Goal: Task Accomplishment & Management: Manage account settings

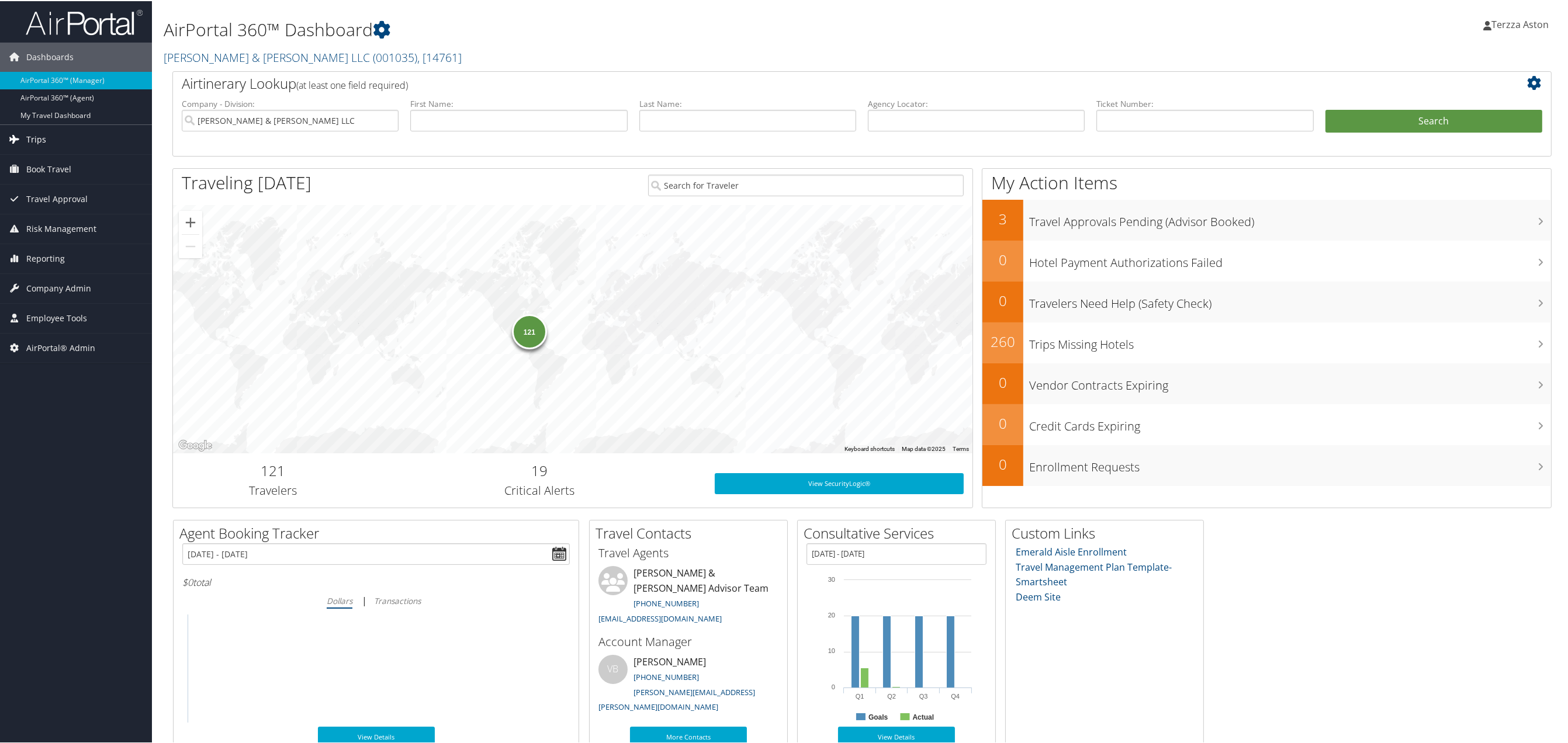
click at [54, 134] on link "Trips" at bounding box center [76, 138] width 152 height 29
click at [60, 157] on link "Airtinerary® Lookup" at bounding box center [76, 162] width 152 height 18
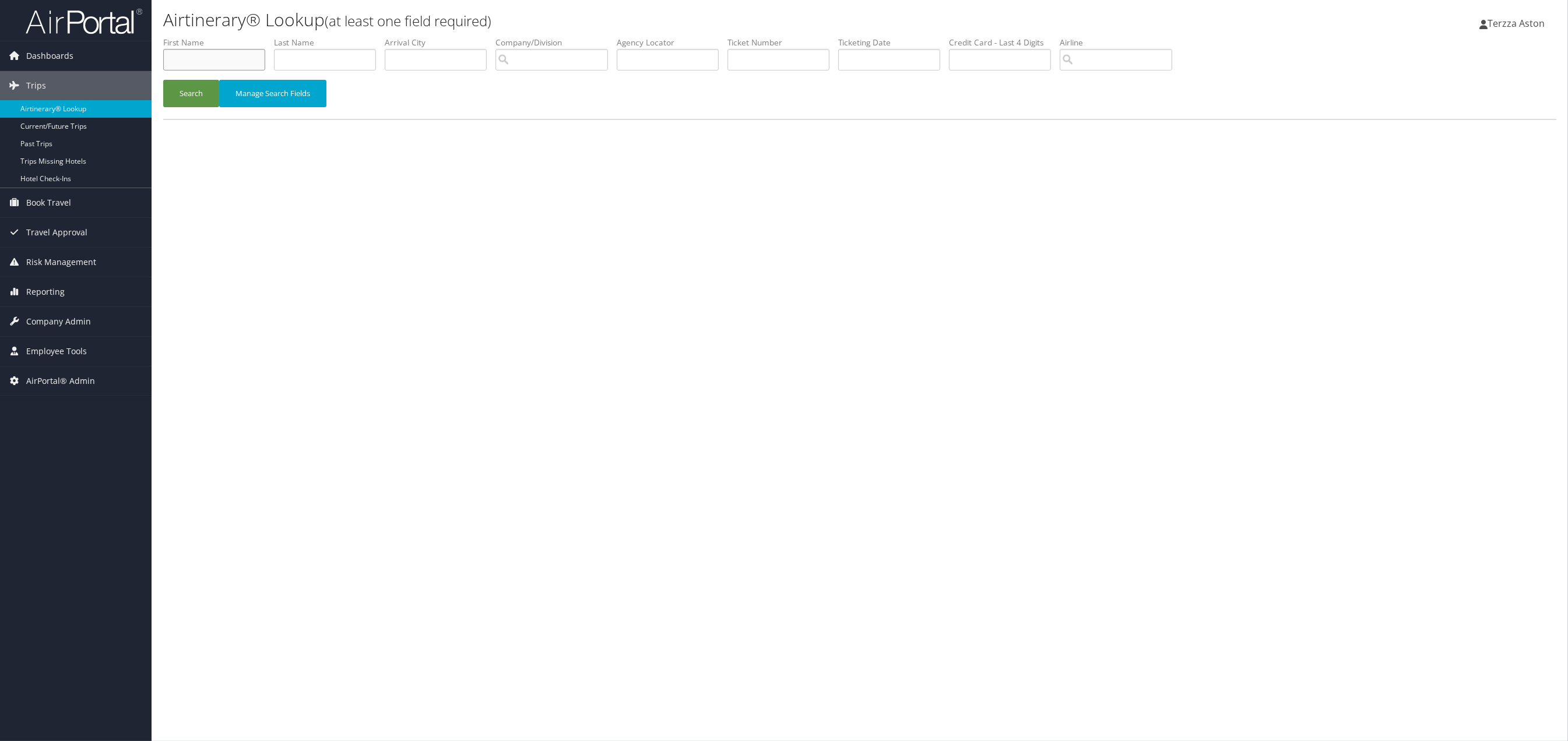
click at [203, 63] on input "text" at bounding box center [214, 59] width 102 height 21
type input "lori"
click at [0, 740] on com-1password-menu at bounding box center [0, 741] width 0 height 0
click at [312, 49] on input "text" at bounding box center [325, 59] width 102 height 21
type input "logan"
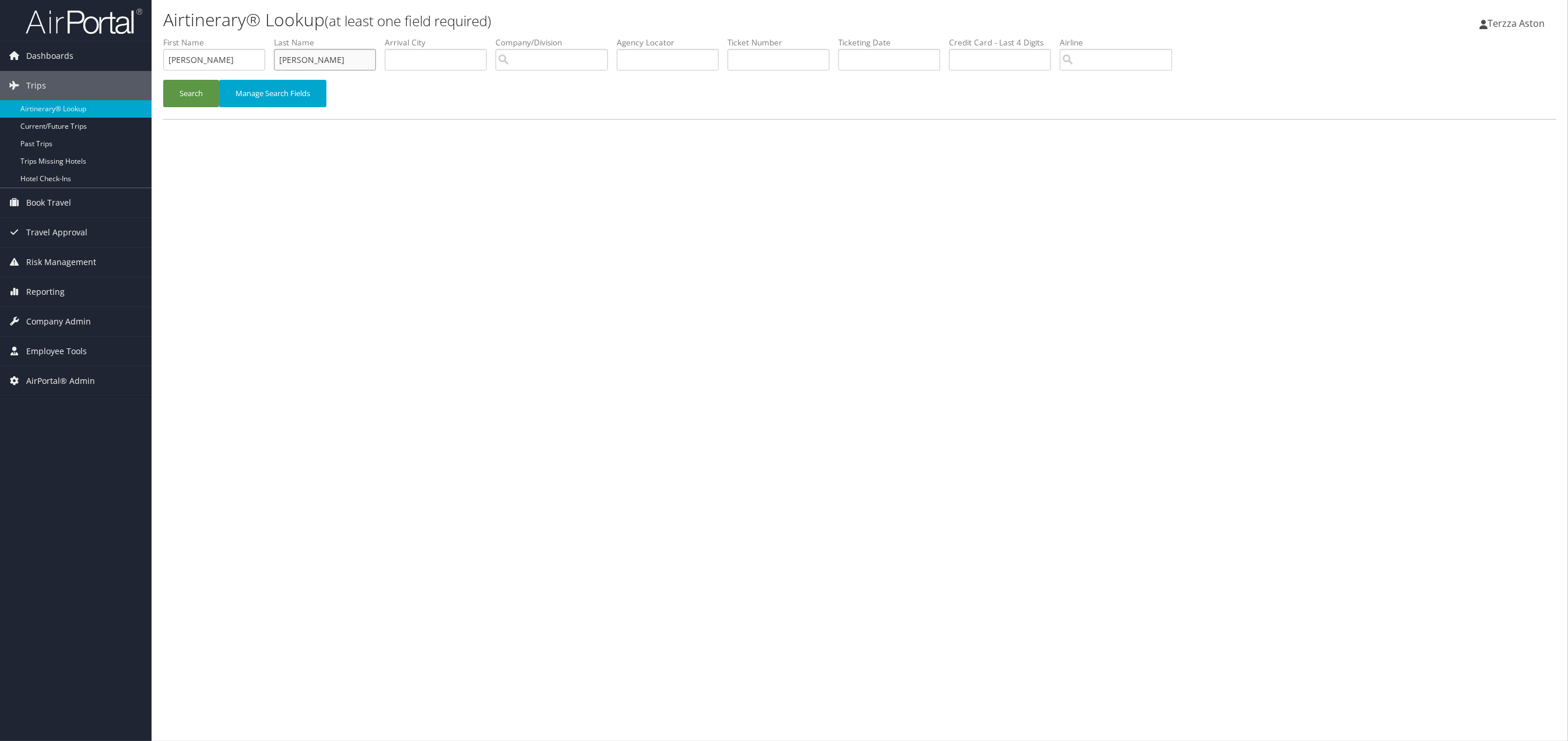
click at [163, 80] on button "Search" at bounding box center [191, 93] width 56 height 27
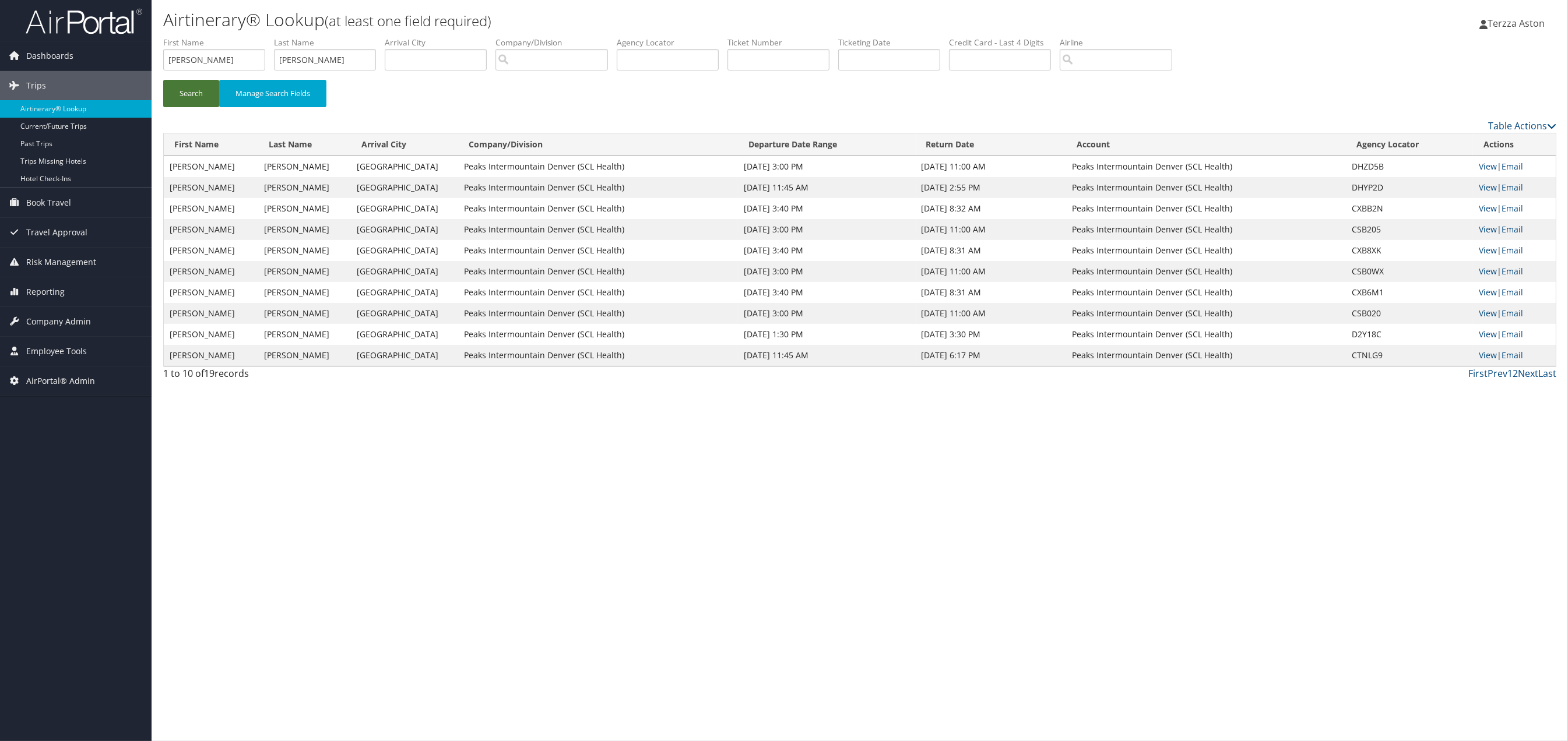
click at [187, 92] on button "Search" at bounding box center [191, 93] width 56 height 27
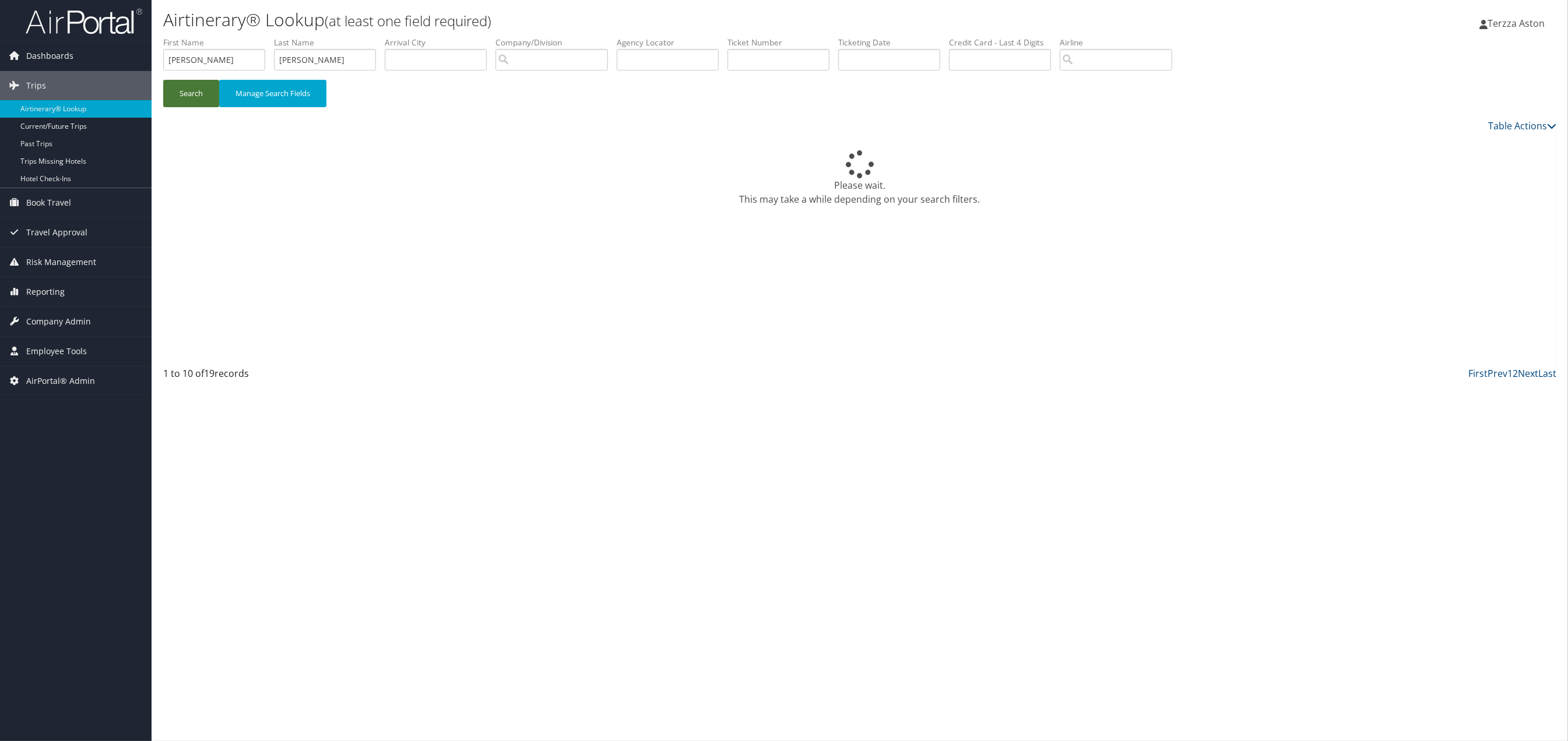
click at [187, 92] on button "Search" at bounding box center [191, 93] width 56 height 27
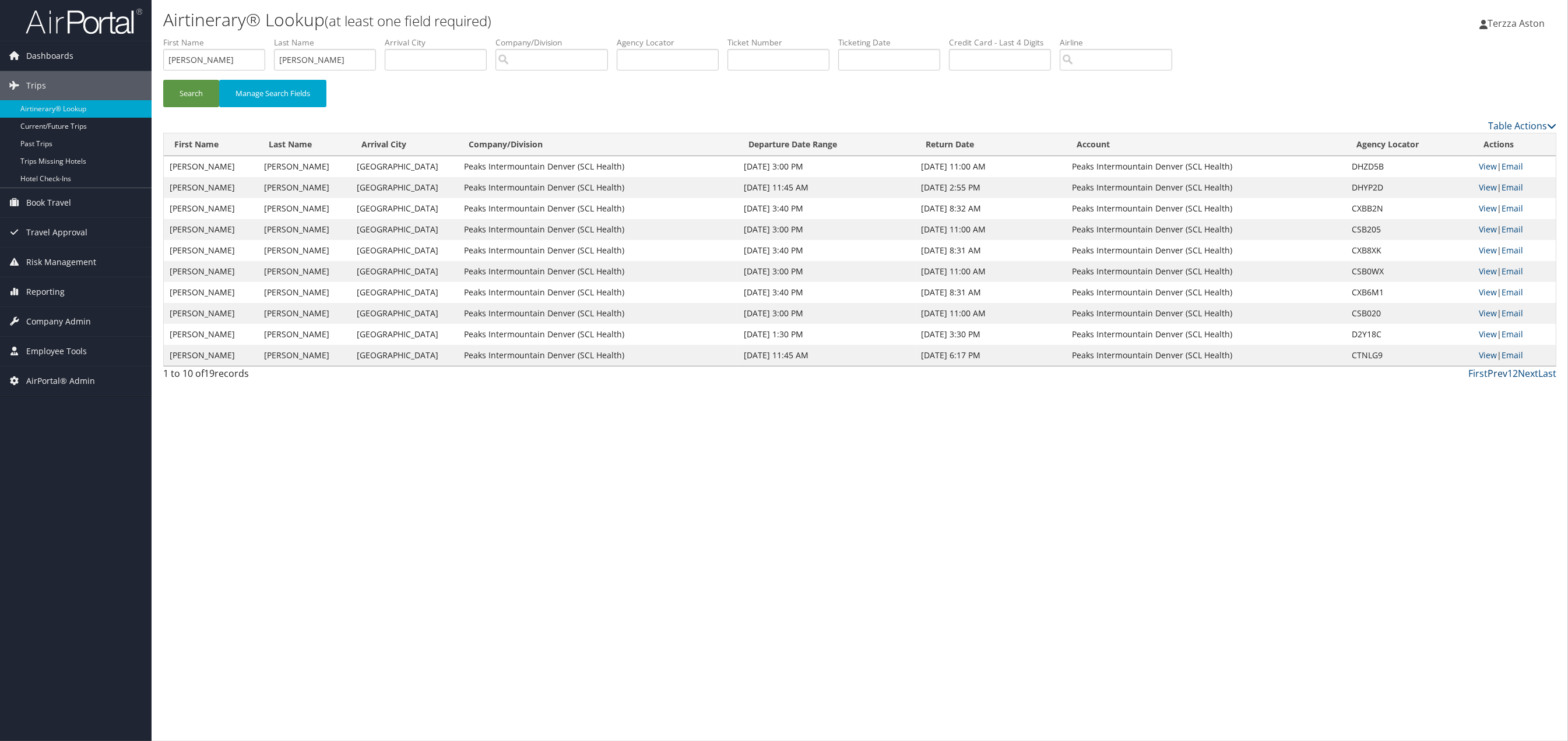
click at [1496, 374] on link "Prev" at bounding box center [1497, 373] width 20 height 13
click at [1553, 379] on link "Last" at bounding box center [1547, 373] width 18 height 13
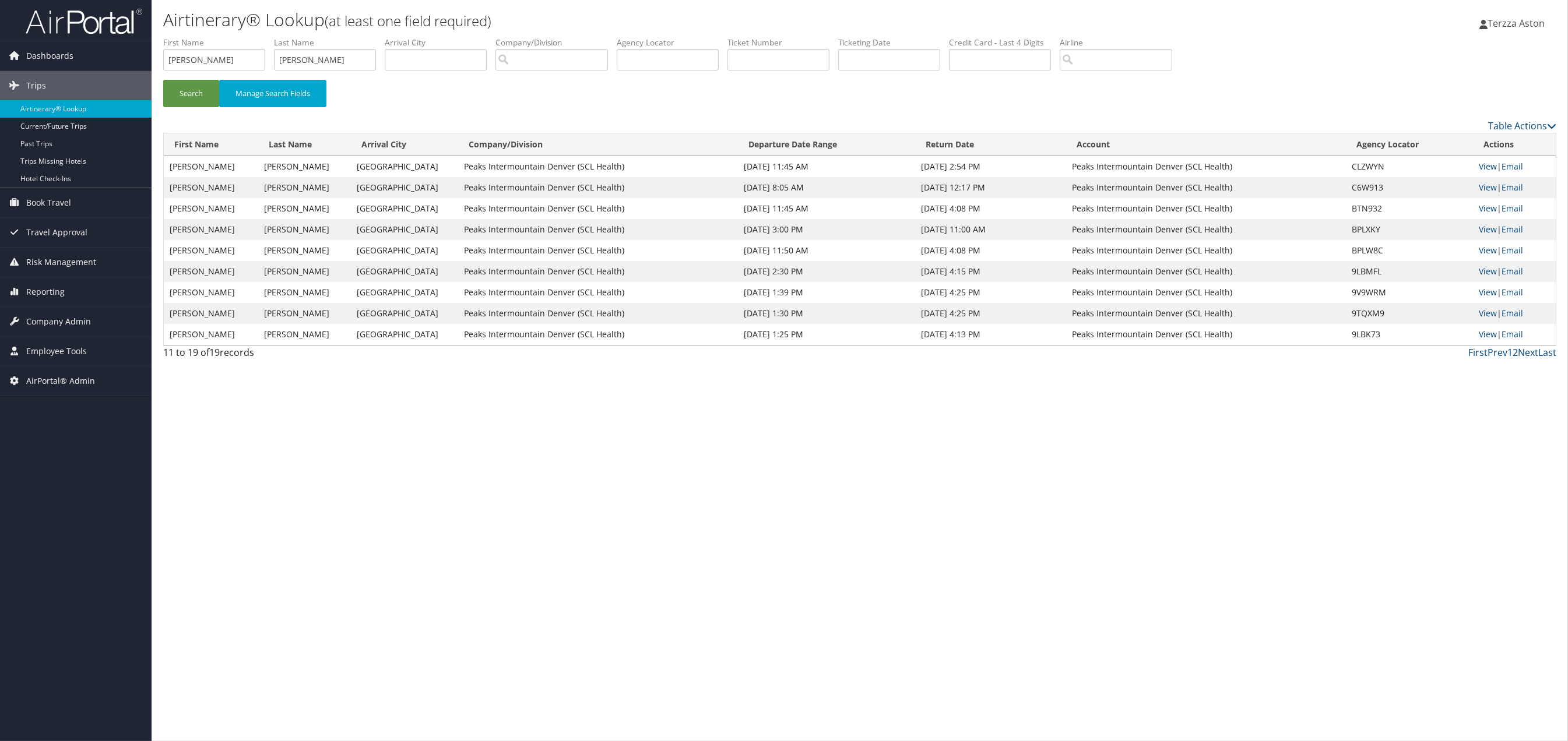
click at [1485, 166] on link "View" at bounding box center [1488, 166] width 18 height 11
click at [642, 65] on input "text" at bounding box center [668, 59] width 102 height 21
type input "cxbb2n"
drag, startPoint x: 212, startPoint y: 59, endPoint x: 37, endPoint y: 77, distance: 175.9
click at [37, 77] on div "Dashboards AirPortal 360™ (Manager) AirPortal 360™ (Agent) My Travel Dashboard …" at bounding box center [784, 370] width 1568 height 741
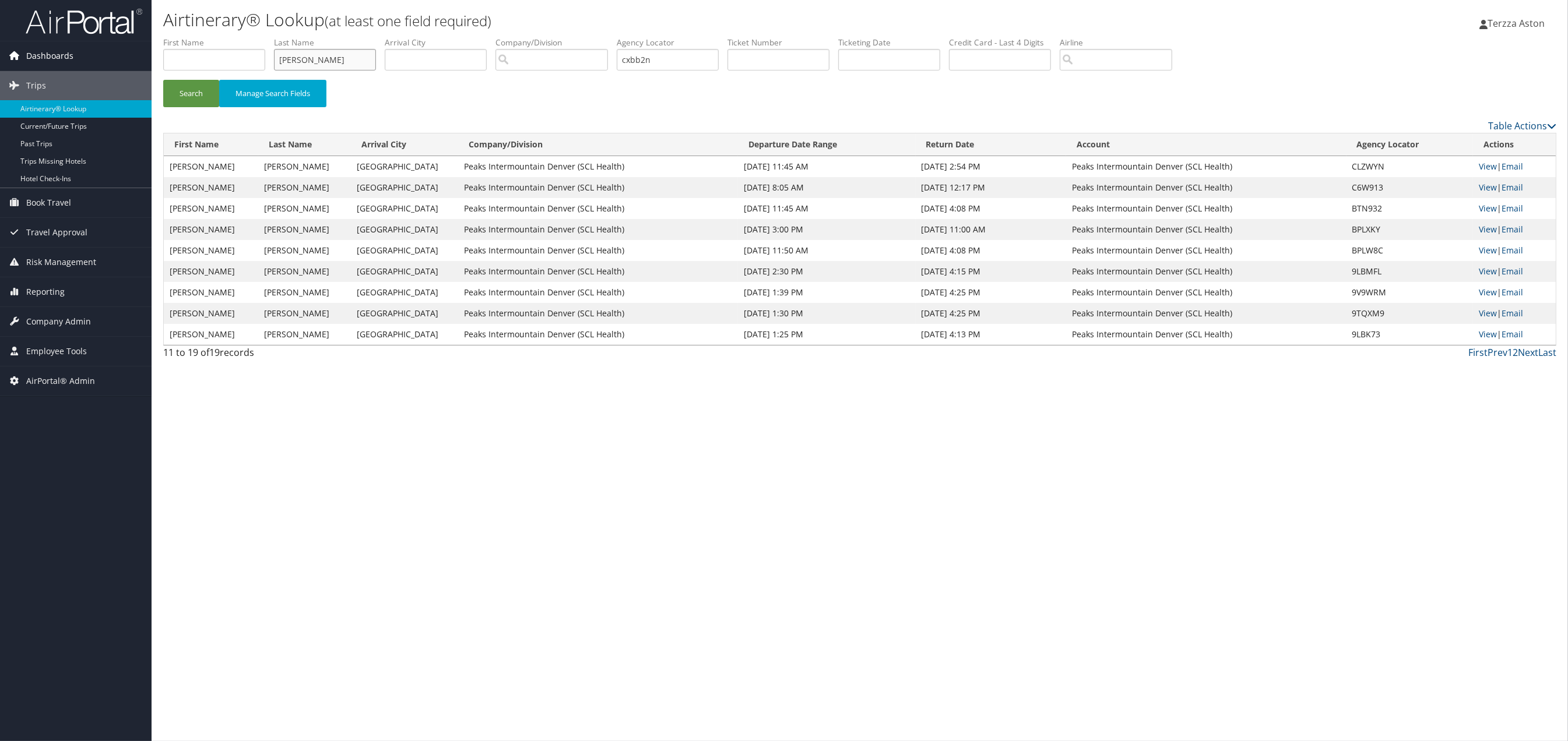
drag, startPoint x: 342, startPoint y: 57, endPoint x: 90, endPoint y: 57, distance: 252.0
click at [90, 57] on div "Dashboards AirPortal 360™ (Manager) AirPortal 360™ (Agent) My Travel Dashboard …" at bounding box center [784, 370] width 1568 height 741
click at [177, 86] on button "Search" at bounding box center [191, 93] width 56 height 27
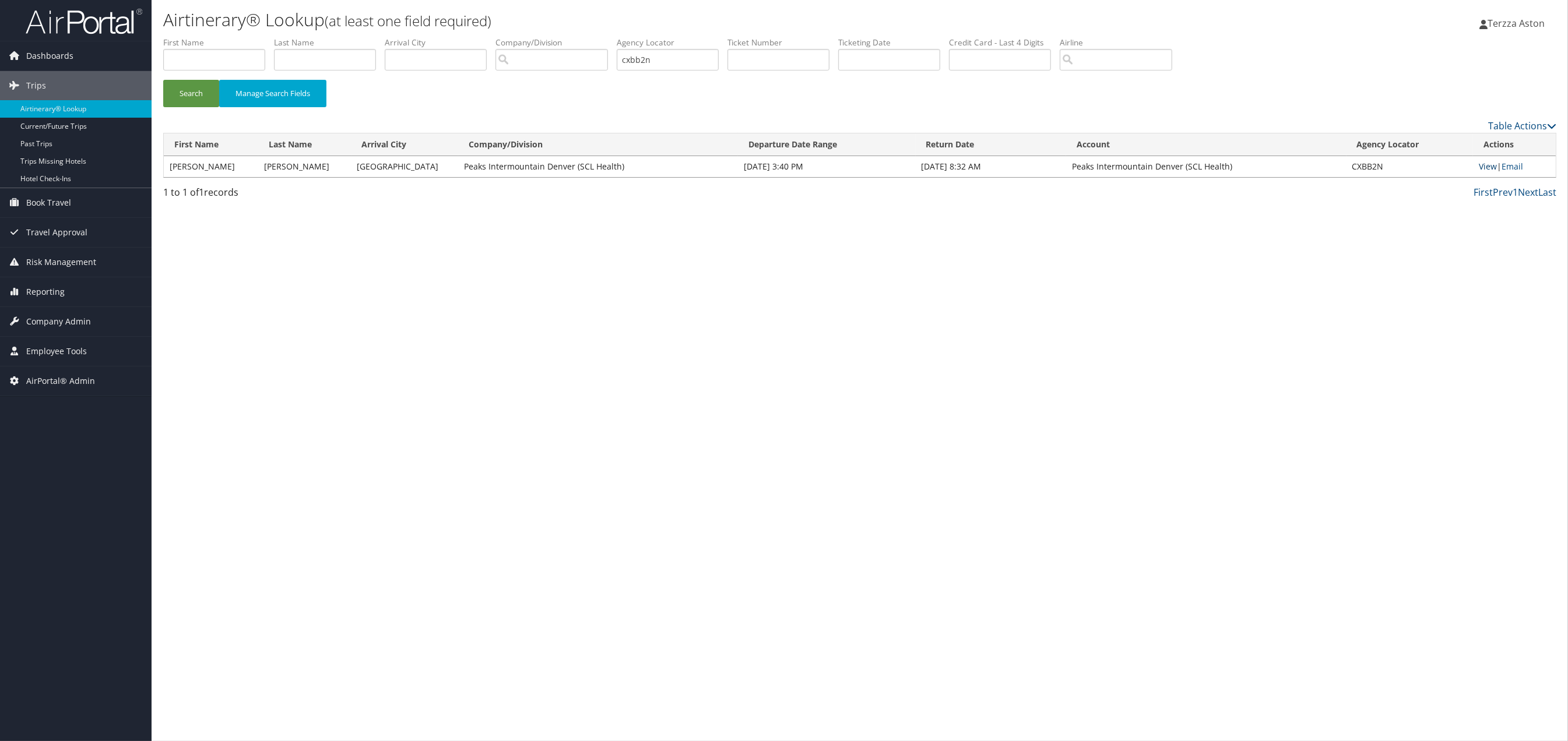
click at [1492, 170] on link "View" at bounding box center [1488, 166] width 18 height 11
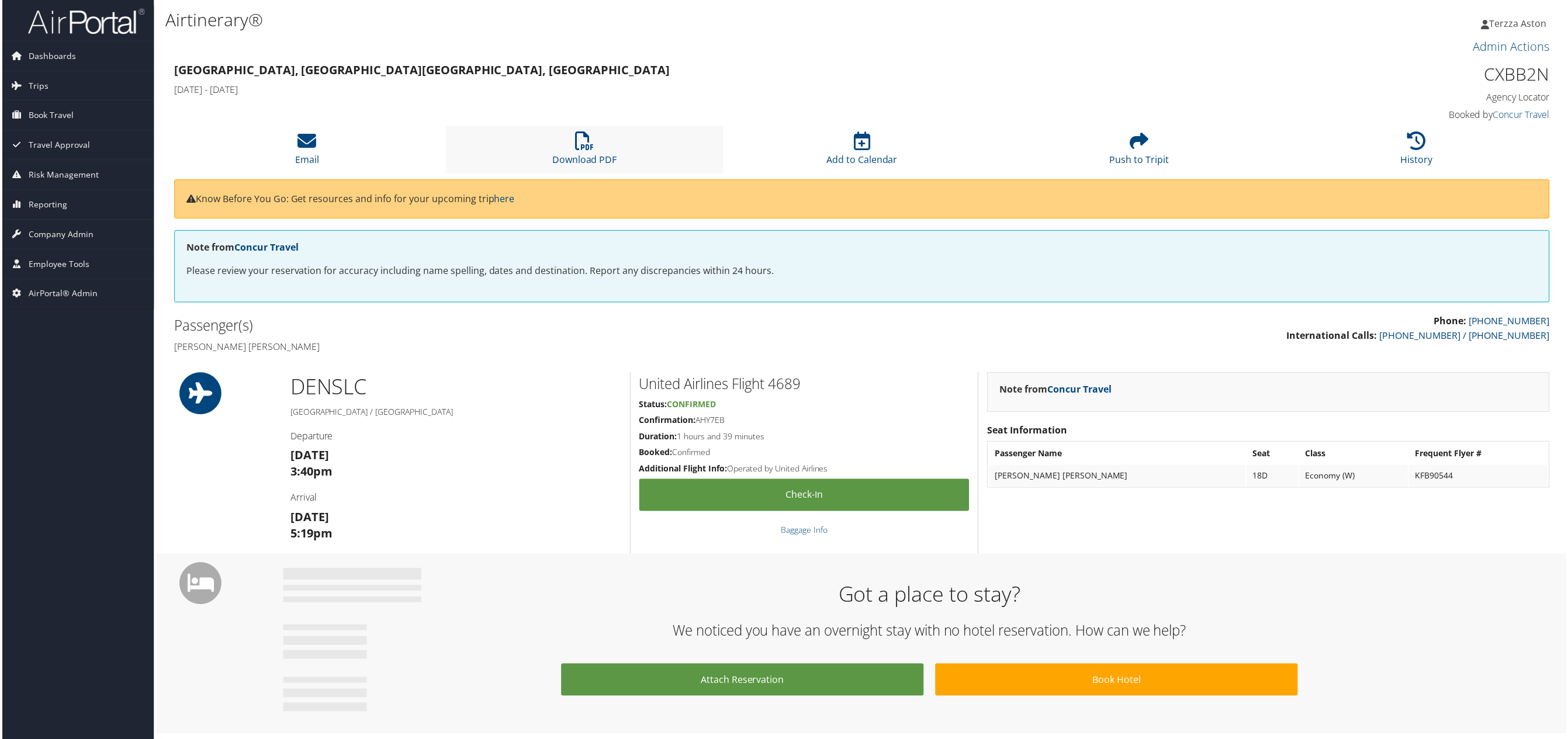
click at [568, 150] on li "Download PDF" at bounding box center [584, 150] width 278 height 48
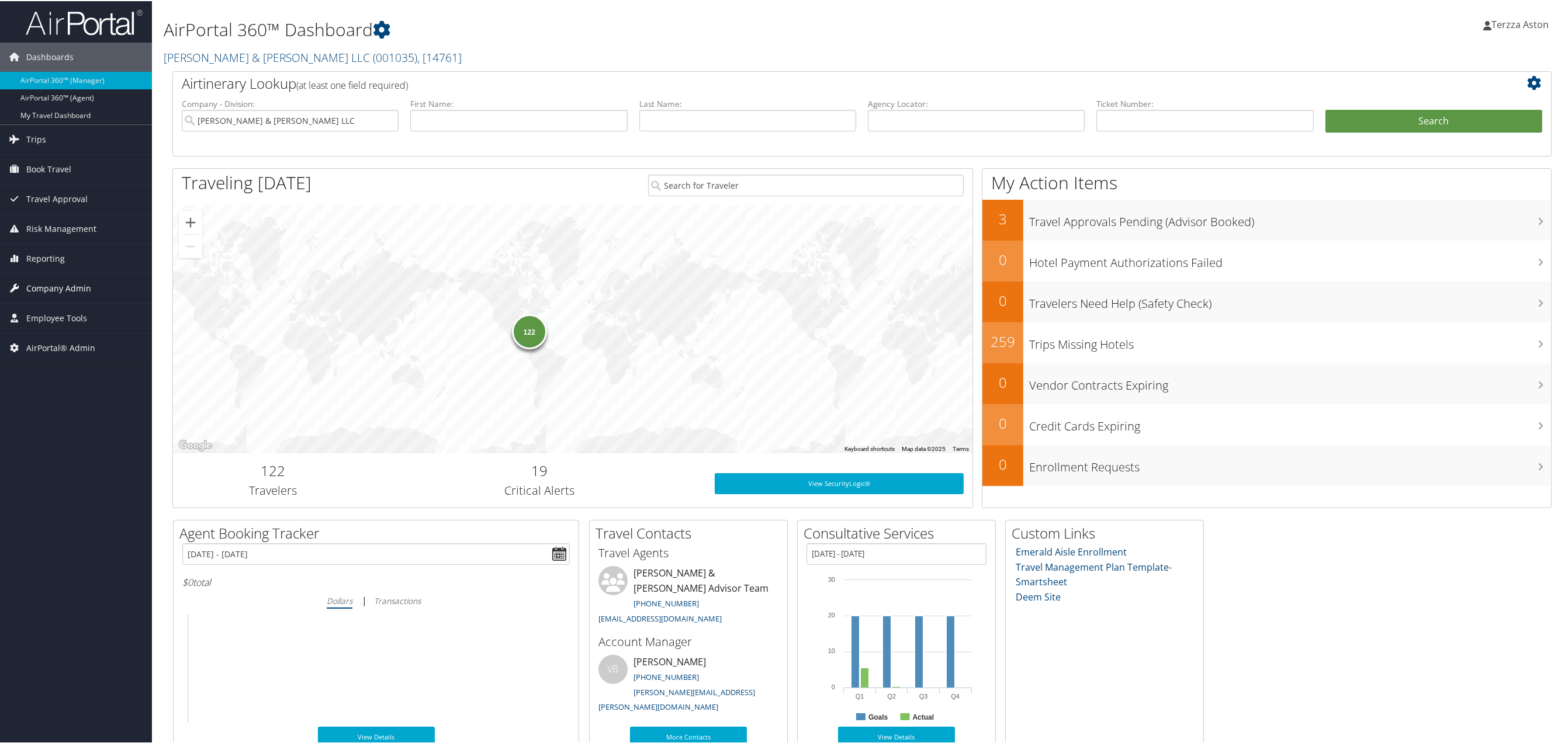
click at [71, 279] on span "Company Admin" at bounding box center [59, 287] width 65 height 29
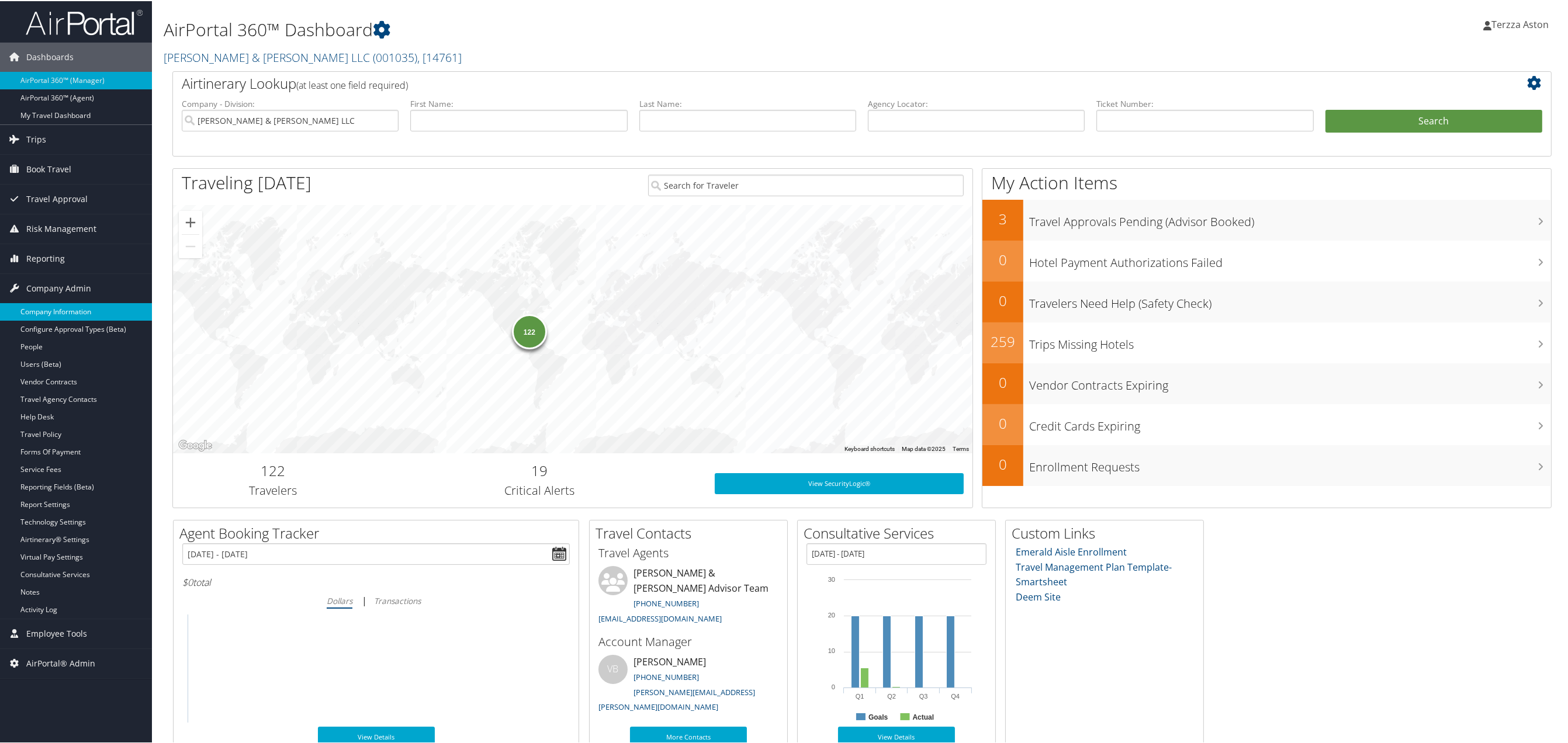
click at [76, 308] on link "Company Information" at bounding box center [76, 310] width 152 height 18
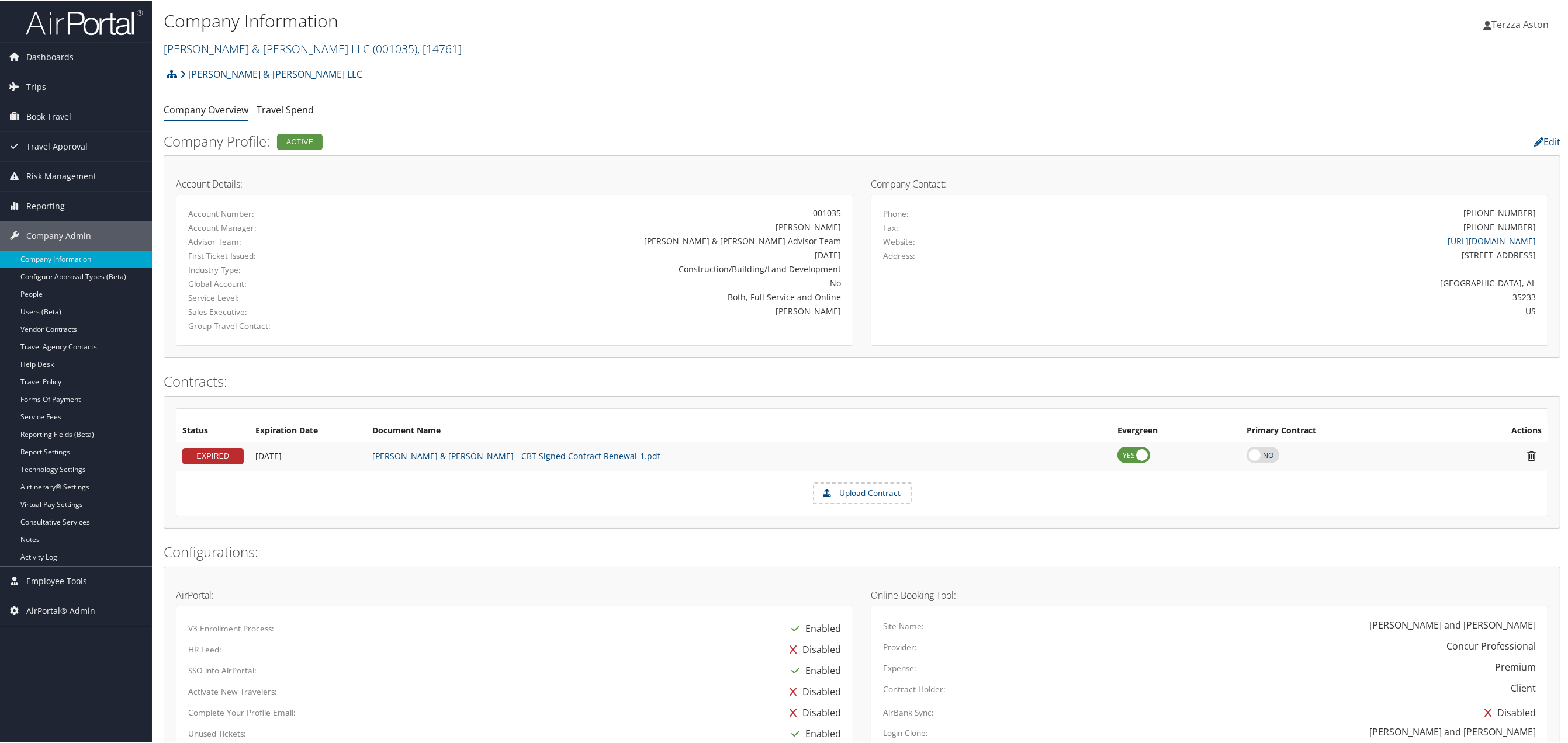
click at [187, 52] on link "[PERSON_NAME] & [PERSON_NAME] LLC ( 001035 ) , [ 14761 ]" at bounding box center [313, 48] width 298 height 16
click at [189, 62] on input "search" at bounding box center [241, 69] width 154 height 21
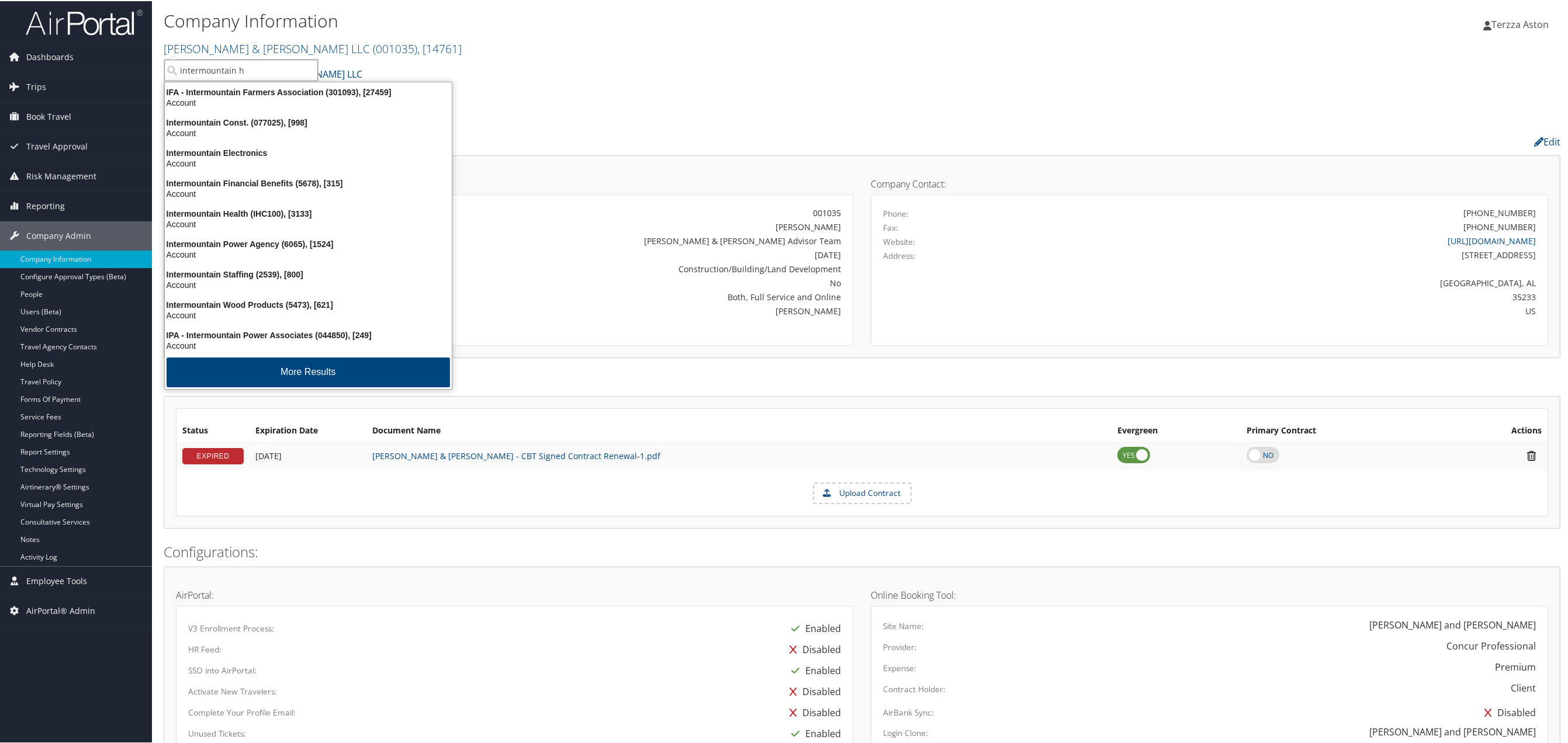
type input "intermountain he"
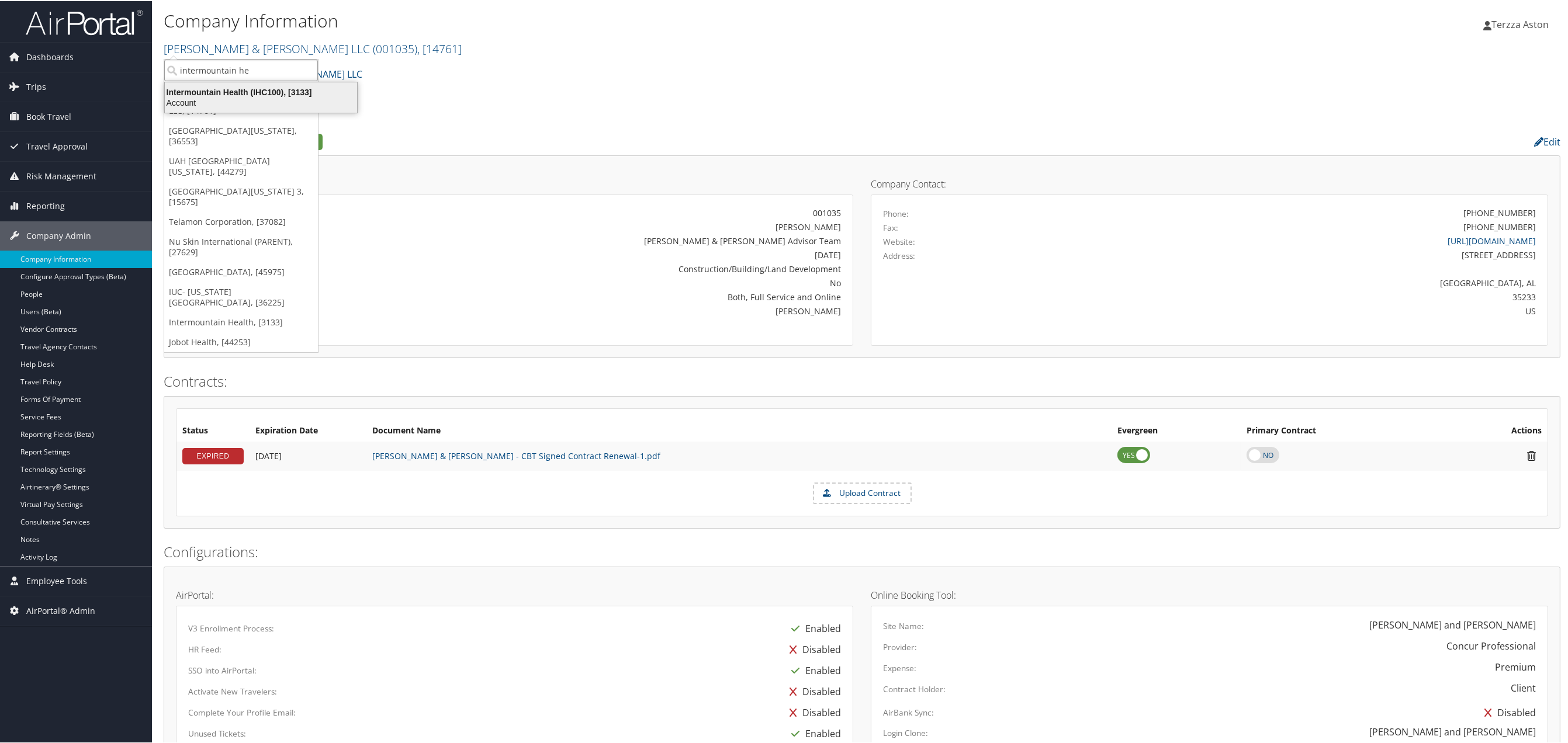
click at [227, 95] on div "Intermountain Health (IHC100), [3133]" at bounding box center [261, 91] width 206 height 10
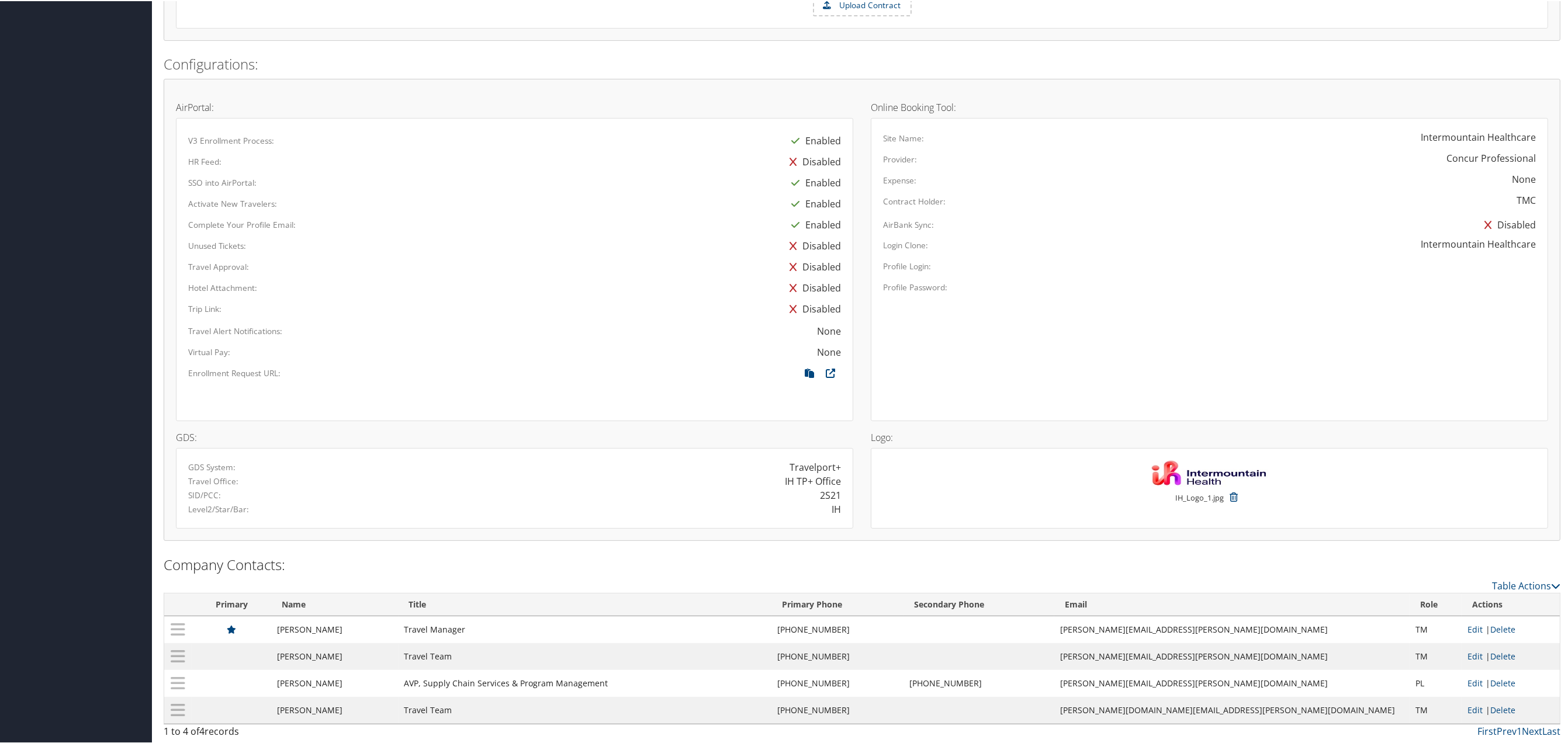
scroll to position [694, 0]
click at [809, 365] on link at bounding box center [809, 372] width 21 height 13
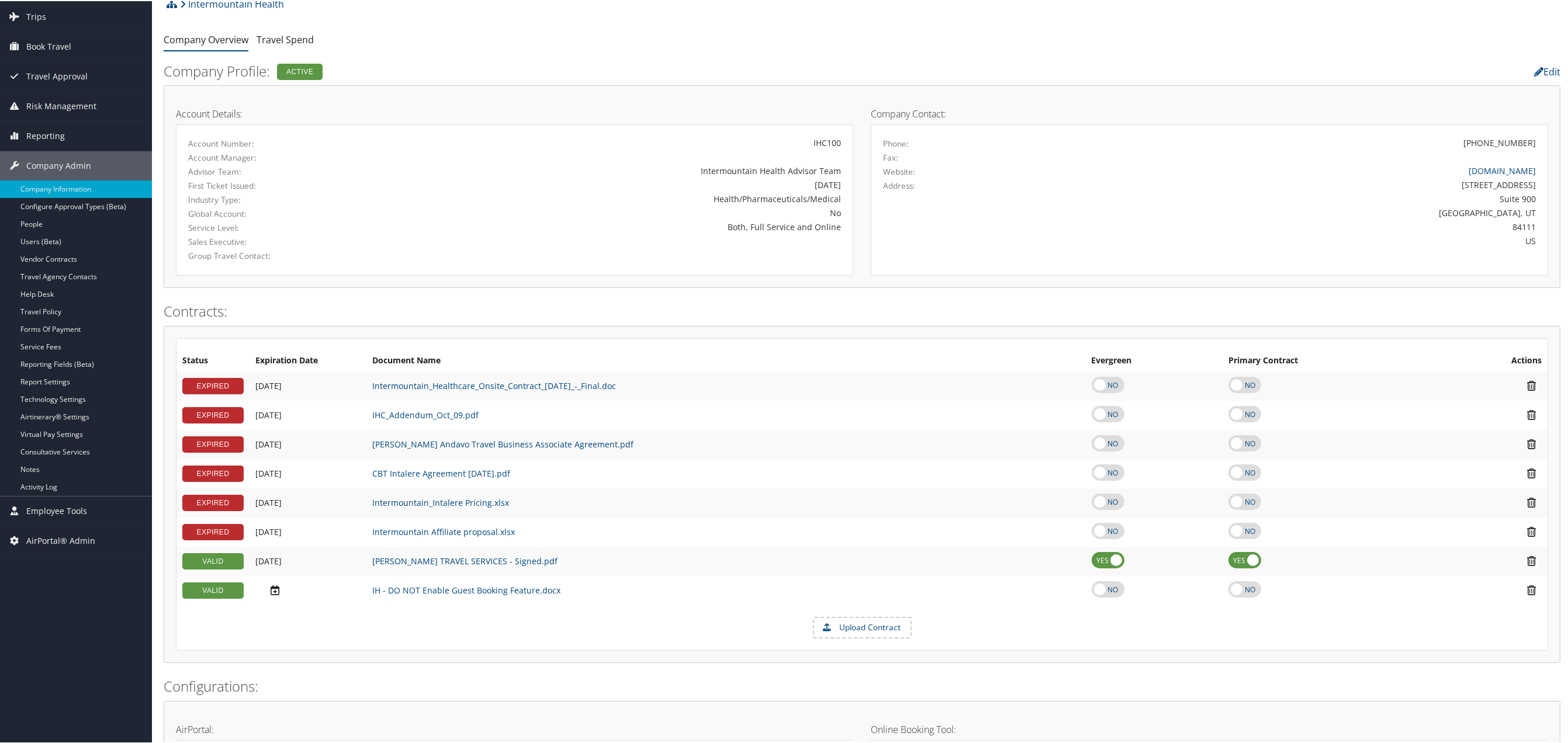
scroll to position [0, 0]
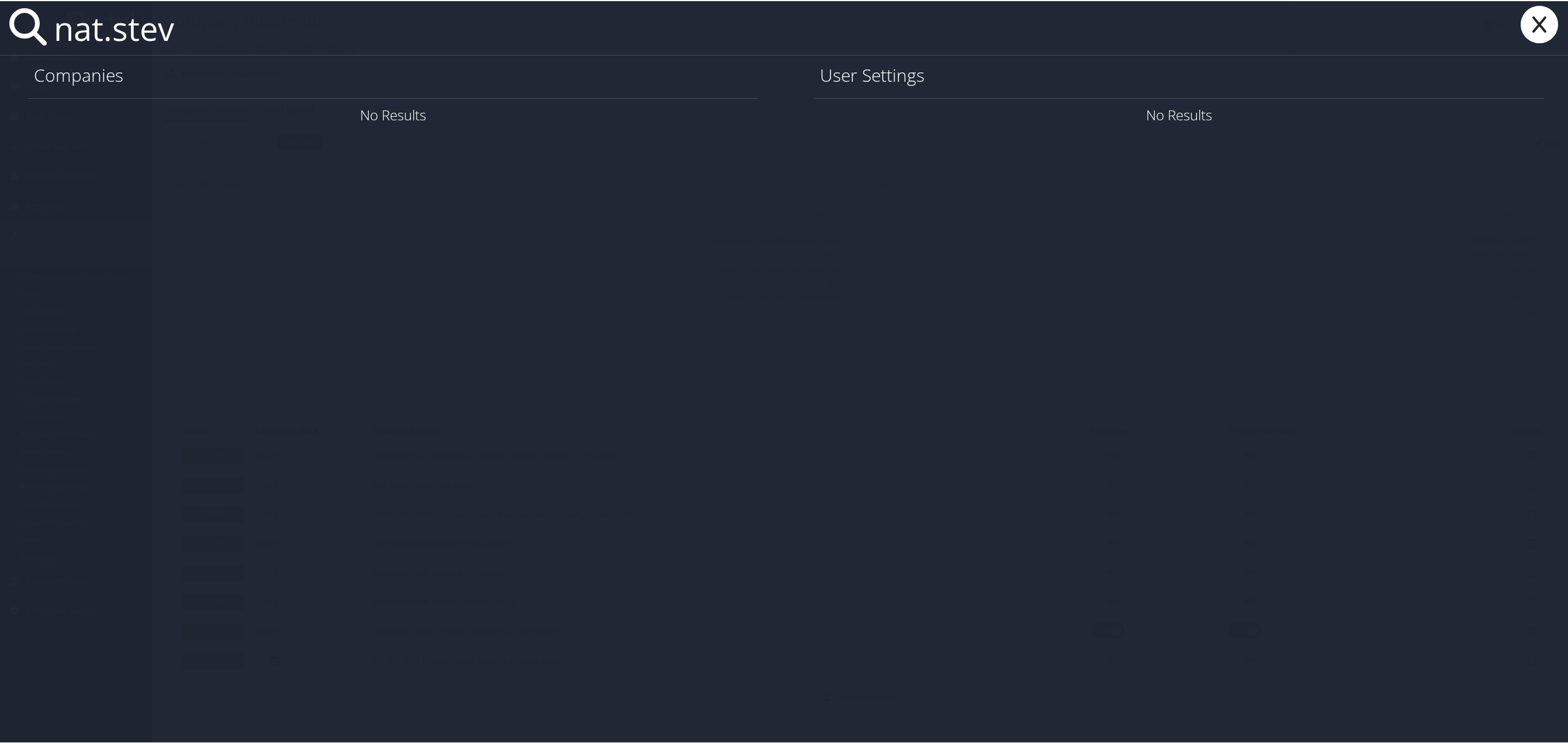
type input "nat.stev"
click at [1534, 21] on icon at bounding box center [1539, 23] width 47 height 37
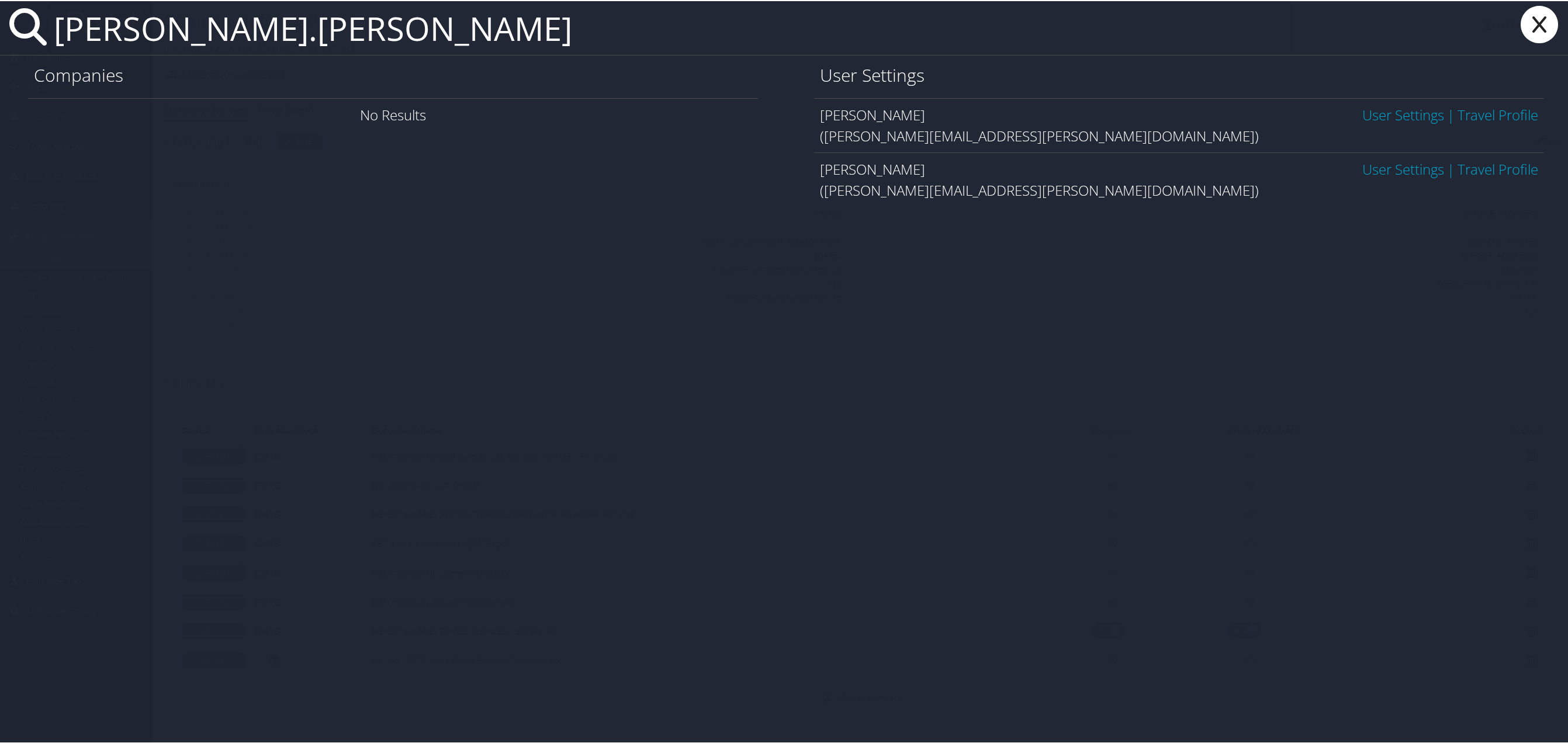
type input "[PERSON_NAME].[PERSON_NAME]"
click at [1538, 20] on icon at bounding box center [1539, 23] width 47 height 37
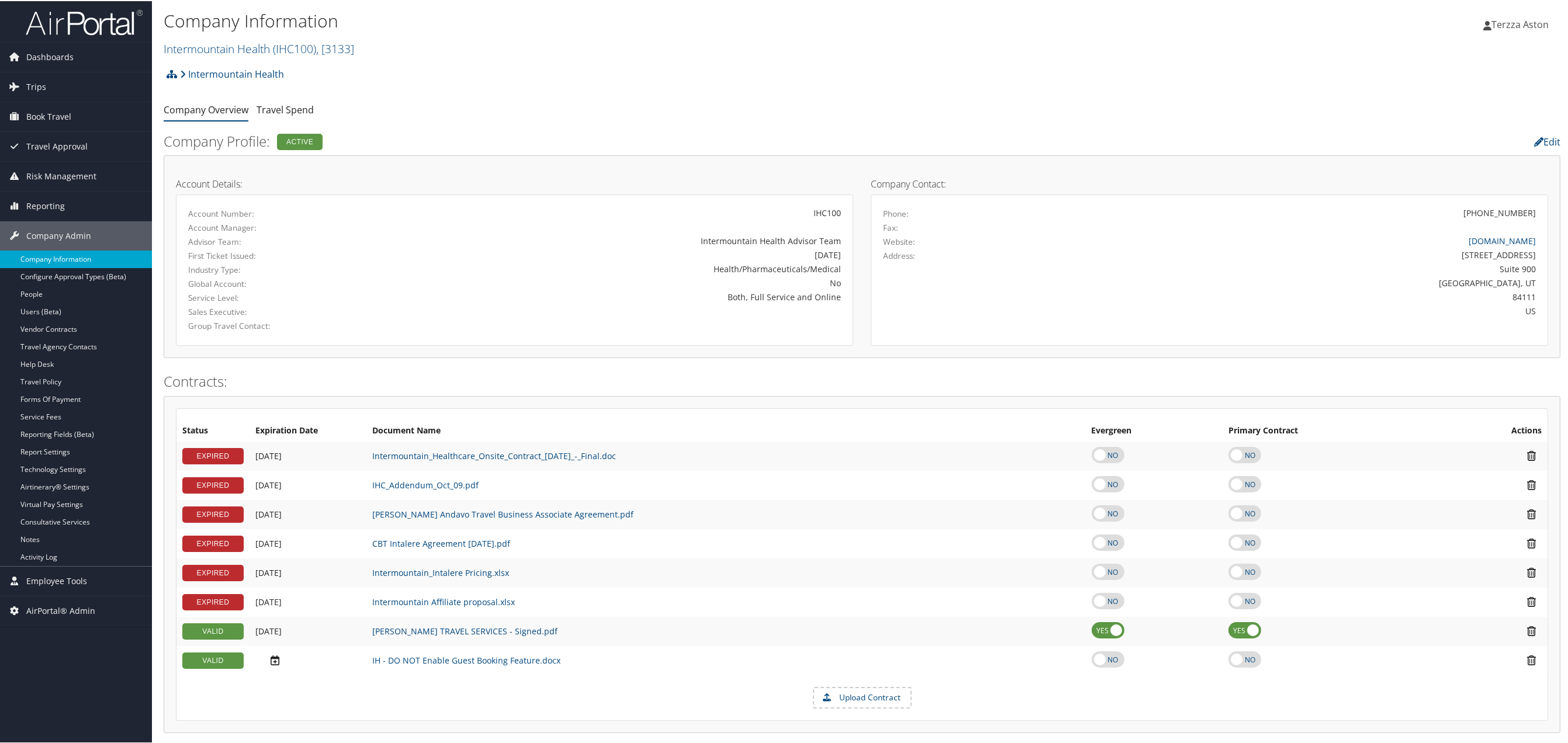
click at [64, 256] on link "Company Information" at bounding box center [76, 258] width 152 height 18
click at [220, 76] on link "Intermountain Health" at bounding box center [232, 73] width 104 height 23
click at [209, 46] on link "Intermountain Health ( IHC100 ) , [ 3133 ]" at bounding box center [259, 48] width 190 height 16
click at [205, 69] on input "search" at bounding box center [241, 69] width 154 height 21
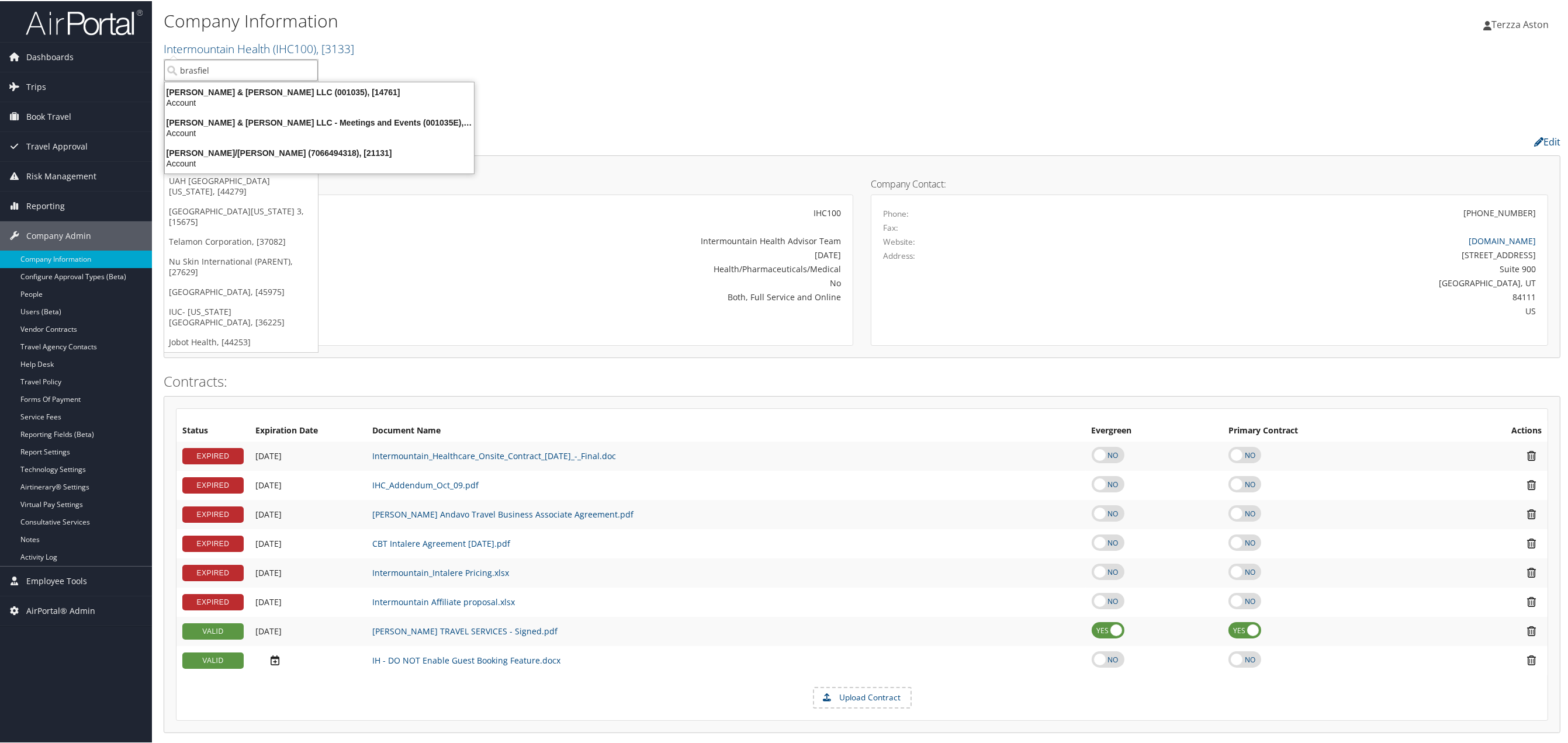
type input "brasfield"
click at [231, 88] on div "Brasfield & Gorrie LLC (001035), [14761]" at bounding box center [320, 91] width 323 height 10
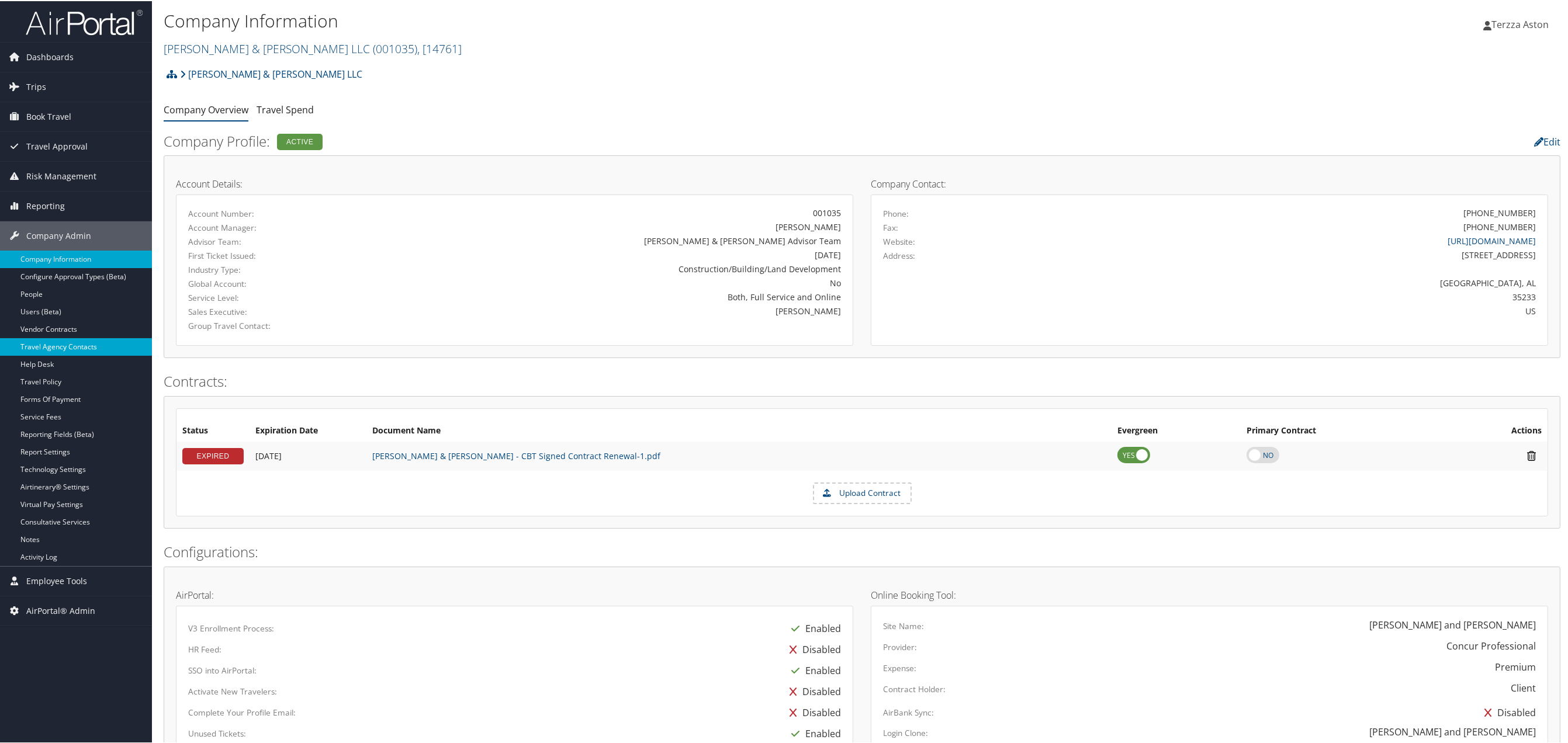
click at [83, 351] on link "Travel Agency Contacts" at bounding box center [76, 346] width 152 height 18
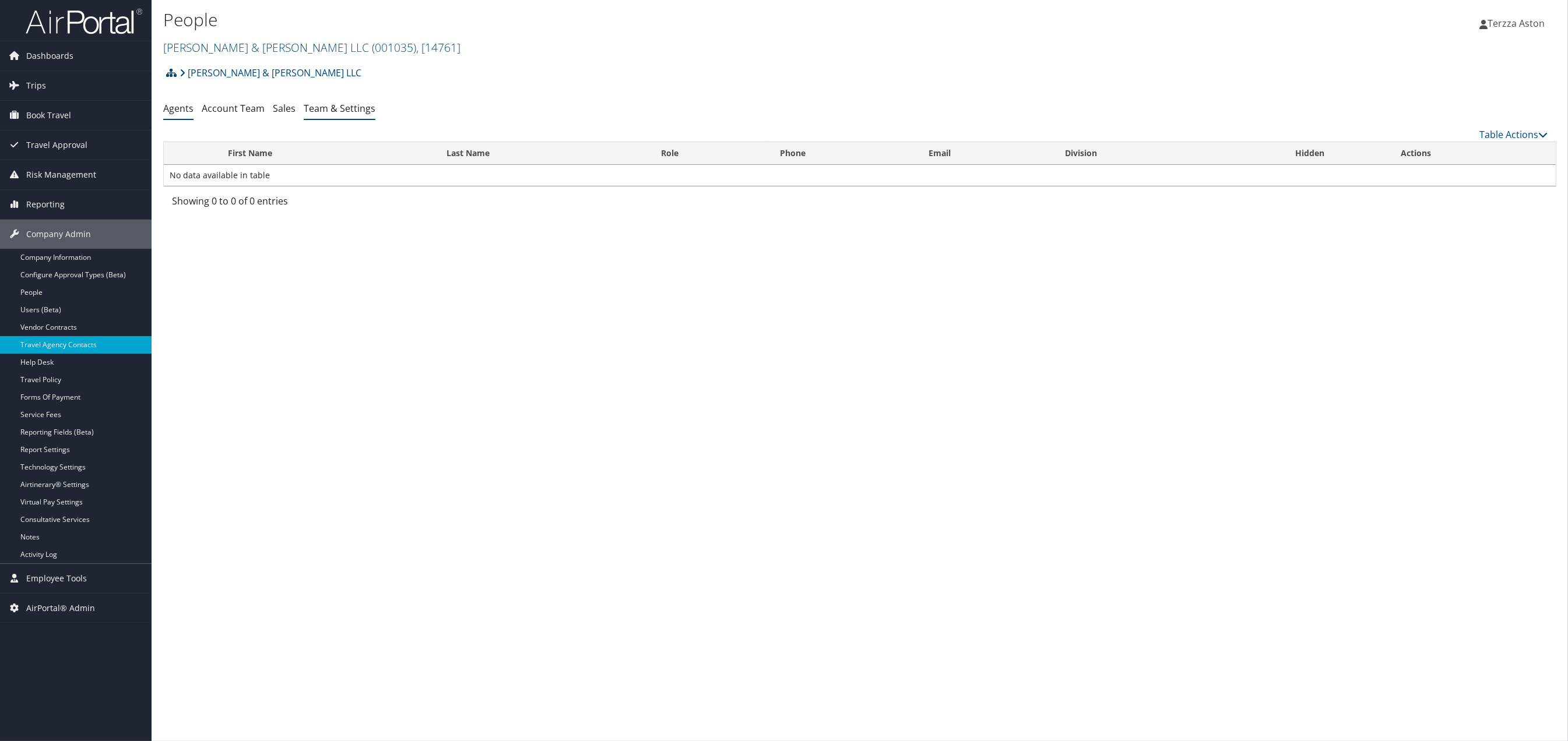
click at [341, 107] on link "Team & Settings" at bounding box center [340, 108] width 72 height 13
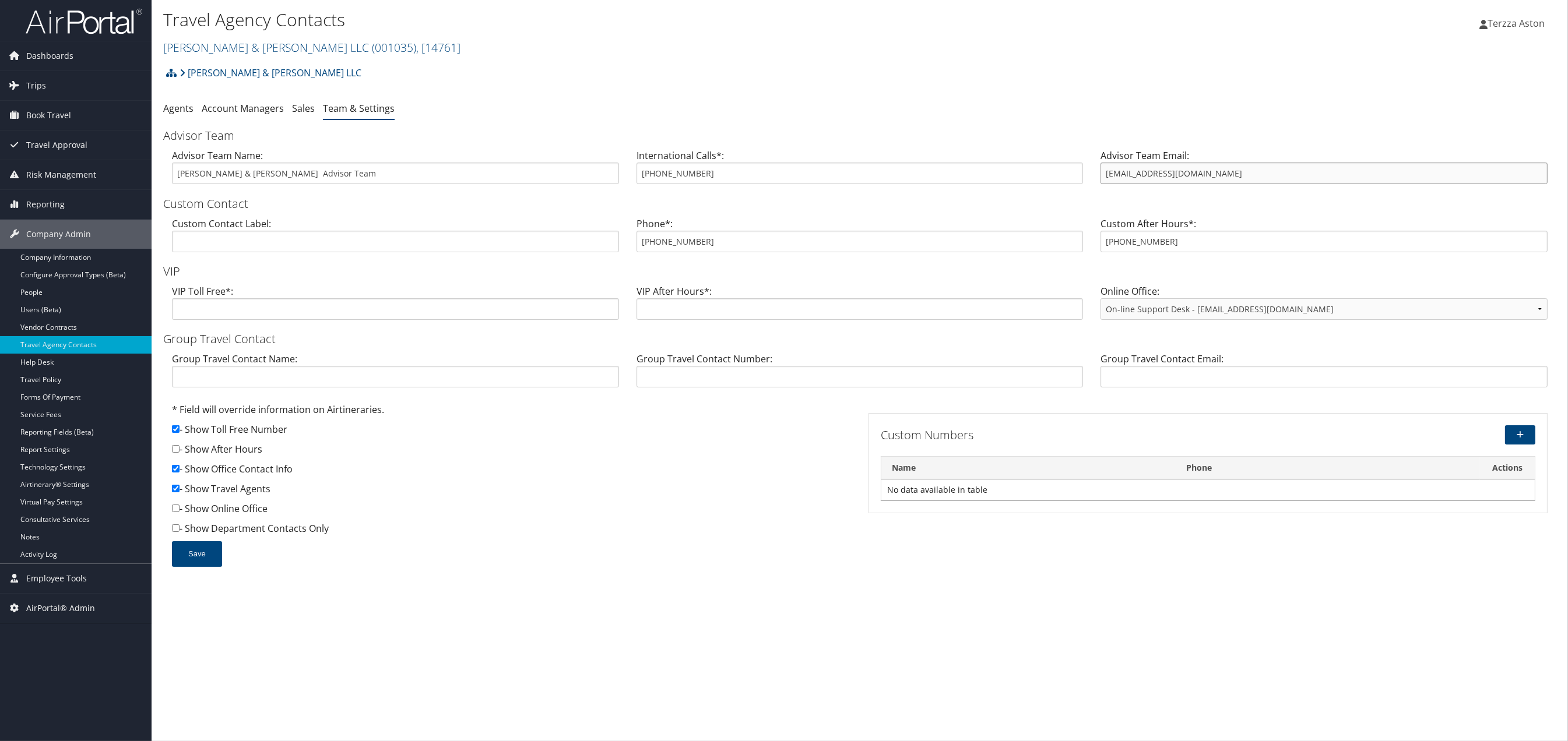
drag, startPoint x: 1105, startPoint y: 176, endPoint x: 1228, endPoint y: 172, distance: 123.1
click at [1228, 172] on input "BrasfieldGorrie@cbtravel.com" at bounding box center [1324, 173] width 447 height 21
click at [190, 45] on link "Brasfield & Gorrie LLC ( 001035 ) , [ 14761 ]" at bounding box center [312, 47] width 297 height 16
click at [191, 63] on input "search" at bounding box center [240, 69] width 153 height 21
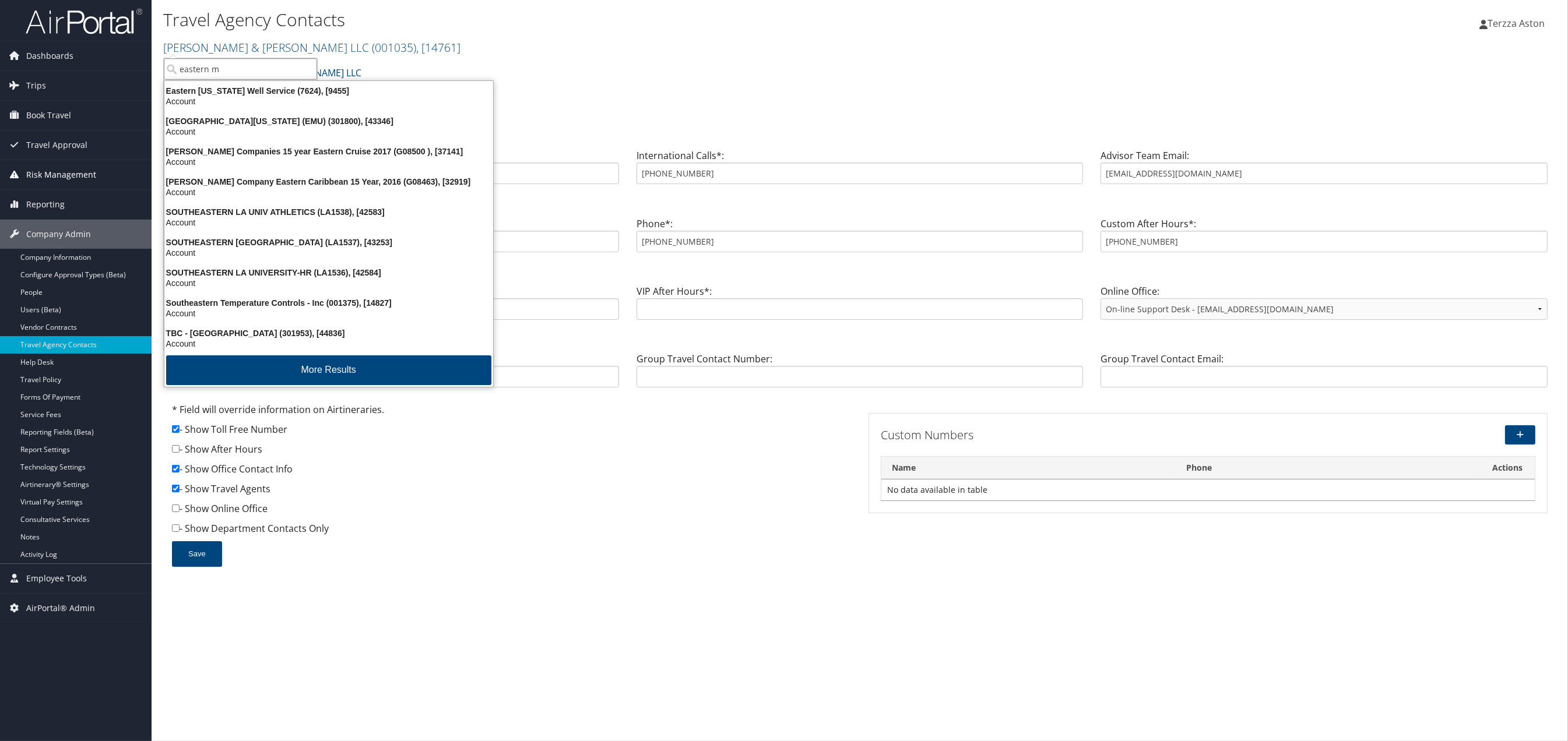
type input "eastern mi"
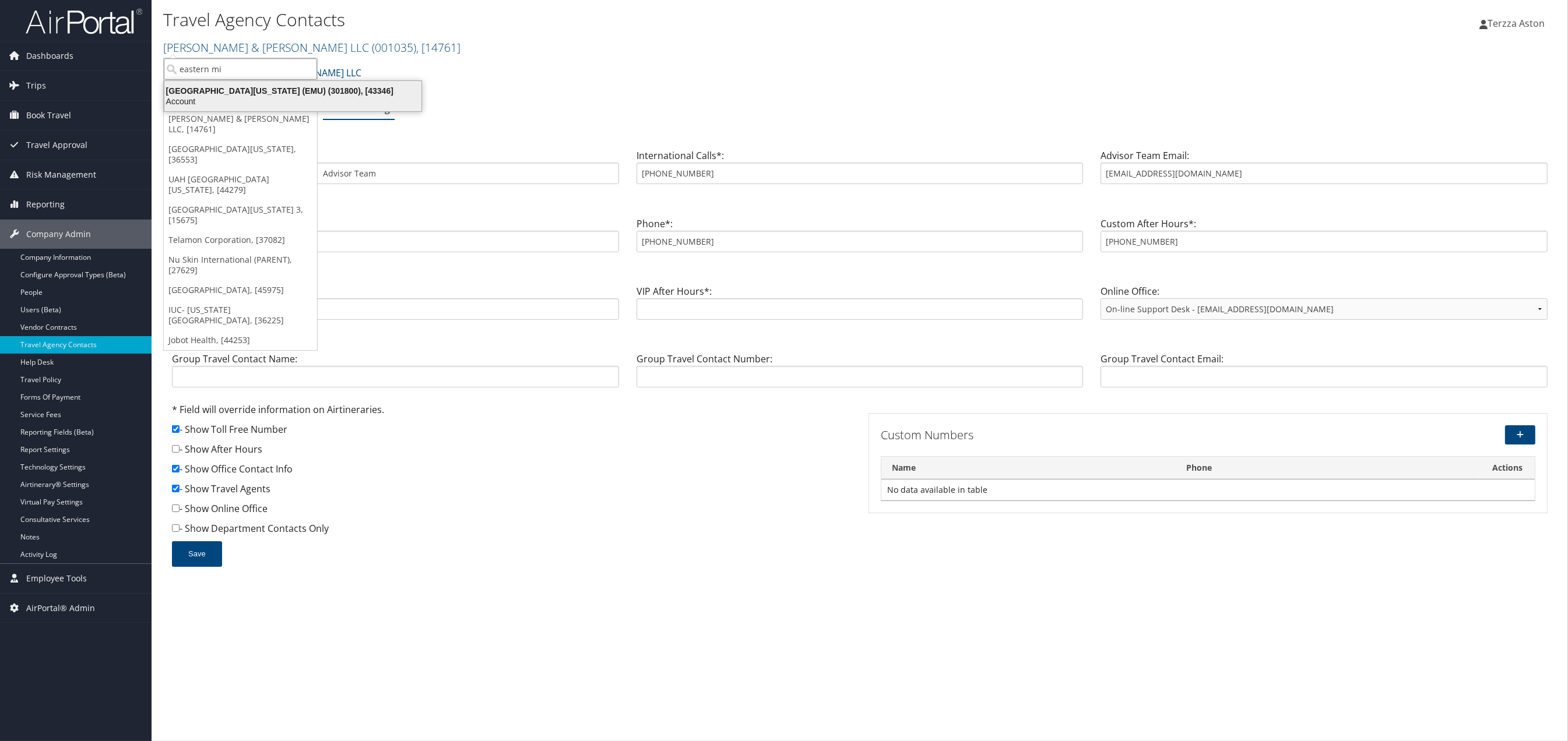
click at [218, 89] on div "Eastern Michigan University (EMU) (301800), [43346]" at bounding box center [293, 91] width 271 height 10
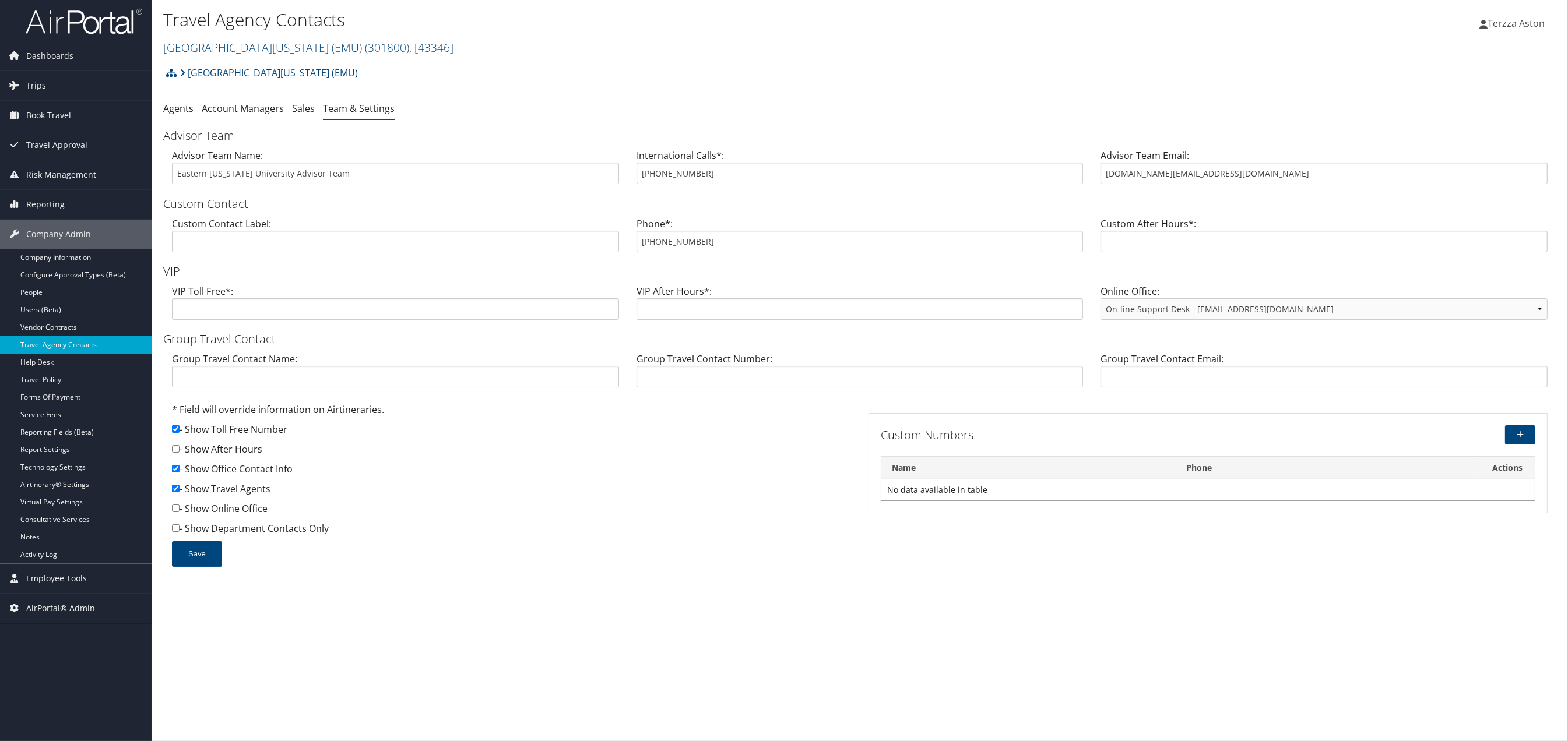
click at [48, 343] on link "Travel Agency Contacts" at bounding box center [75, 345] width 152 height 18
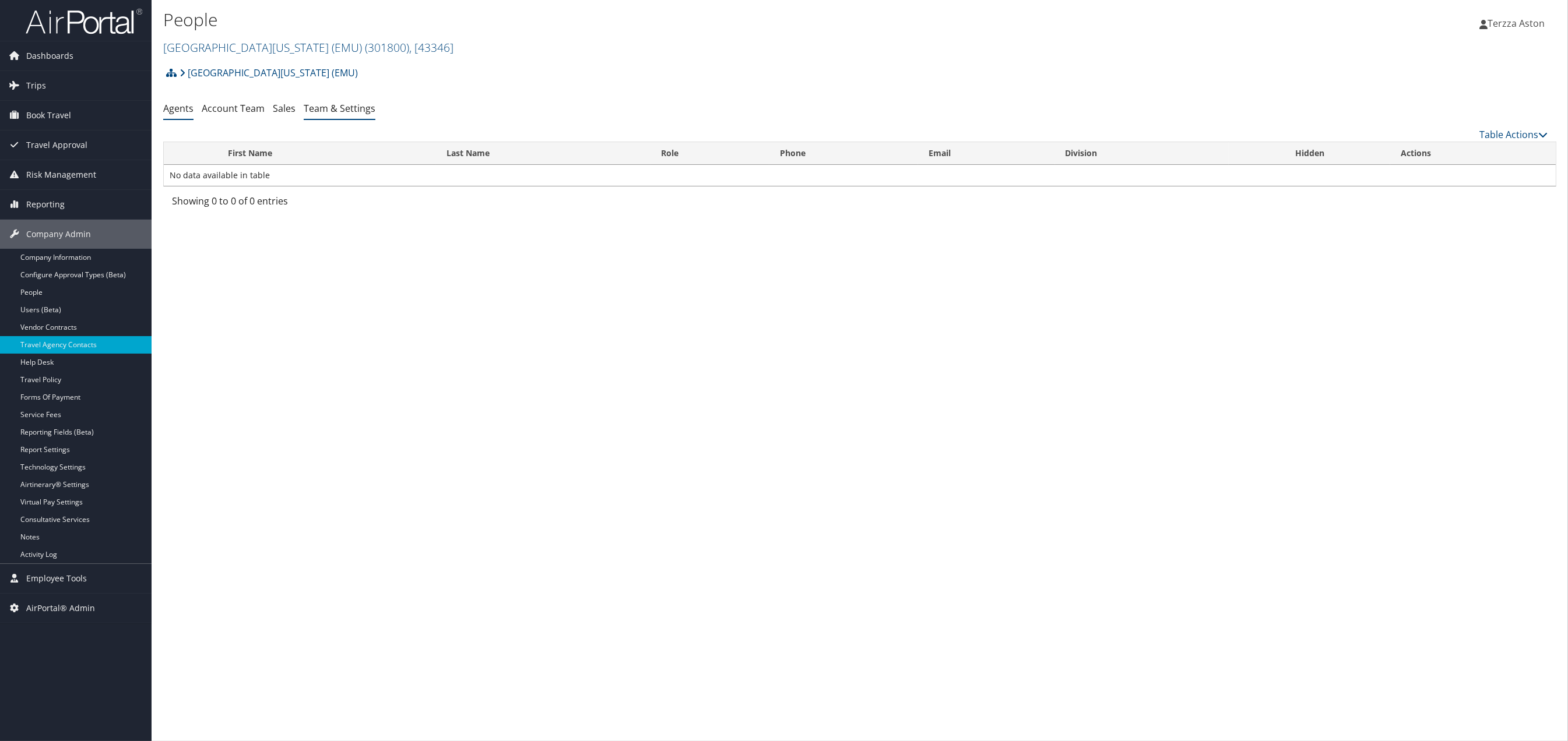
click at [355, 108] on link "Team & Settings" at bounding box center [340, 108] width 72 height 13
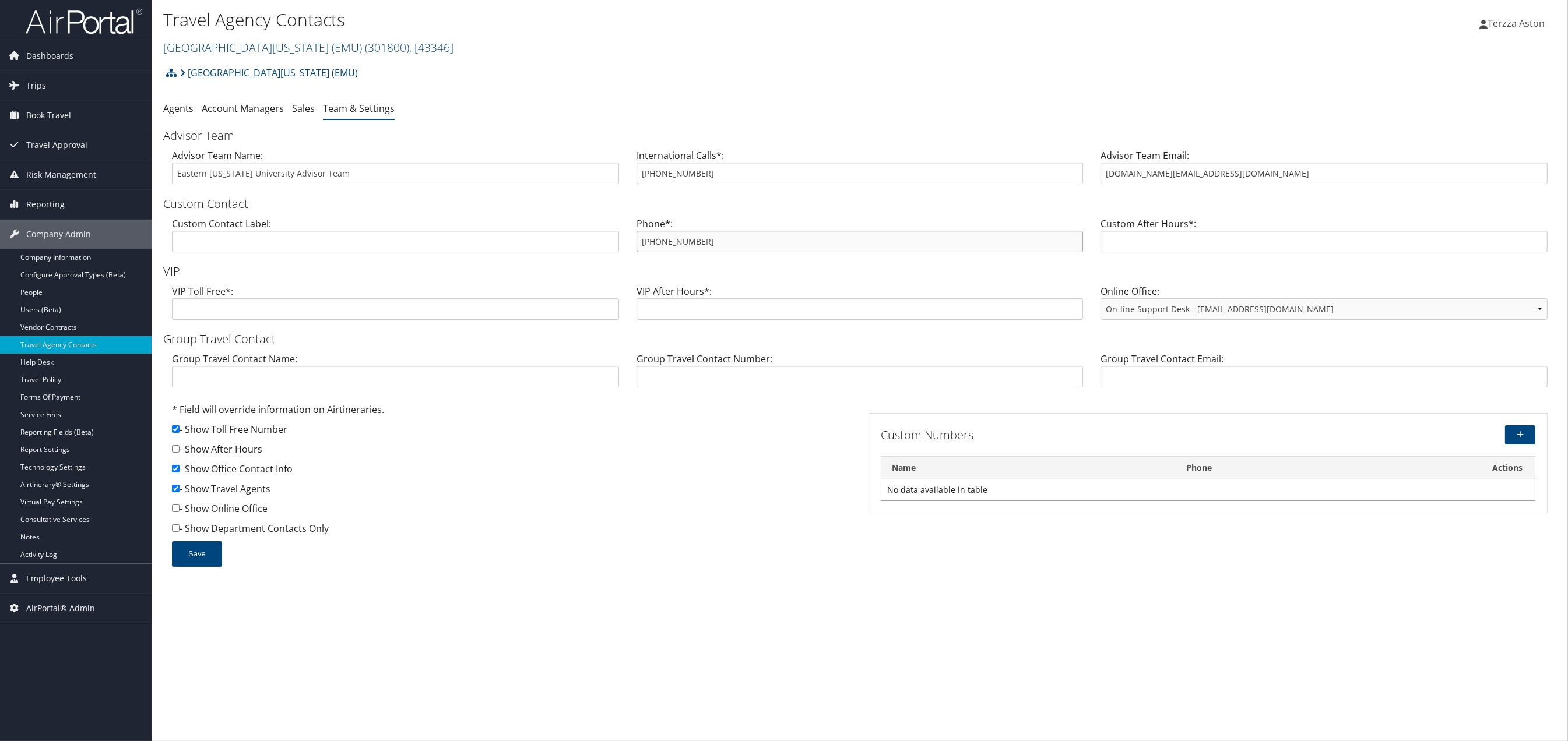
drag, startPoint x: 642, startPoint y: 242, endPoint x: 715, endPoint y: 242, distance: 73.0
click at [715, 242] on input "800-419-6541" at bounding box center [860, 241] width 447 height 21
